Goal: Information Seeking & Learning: Learn about a topic

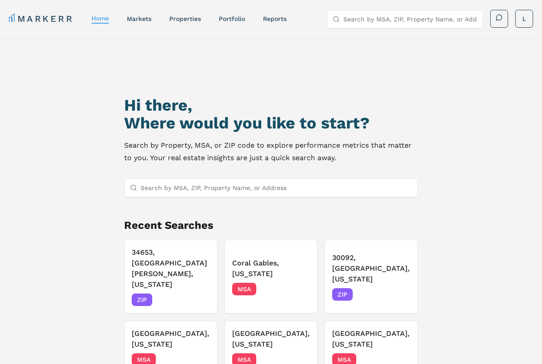
click at [221, 192] on input "Search by MSA, ZIP, Property Name, or Address" at bounding box center [276, 188] width 271 height 18
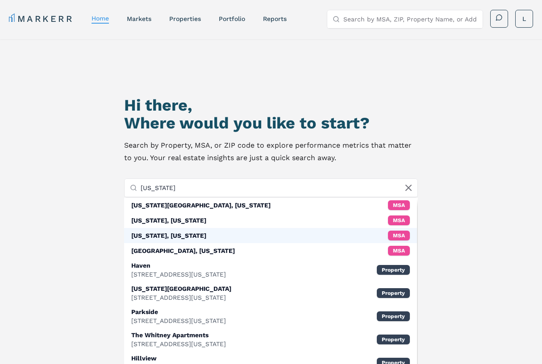
type input "[US_STATE]"
click at [189, 237] on div "[US_STATE], [US_STATE]" at bounding box center [168, 235] width 75 height 9
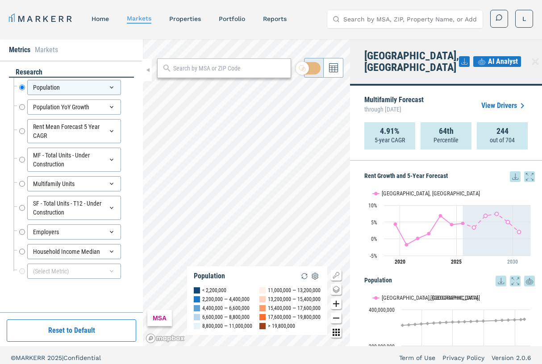
click at [530, 56] on icon at bounding box center [535, 61] width 11 height 11
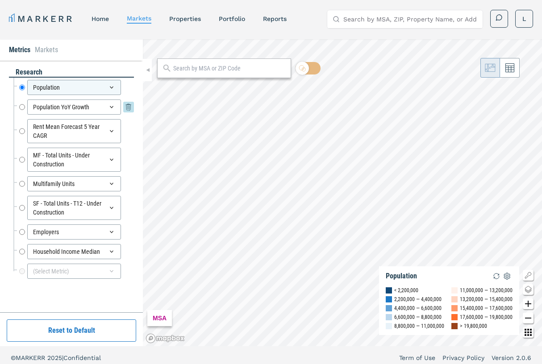
click at [23, 108] on input "Population YoY Growth" at bounding box center [22, 107] width 6 height 15
radio input "false"
radio input "true"
